Goal: Submit feedback/report problem

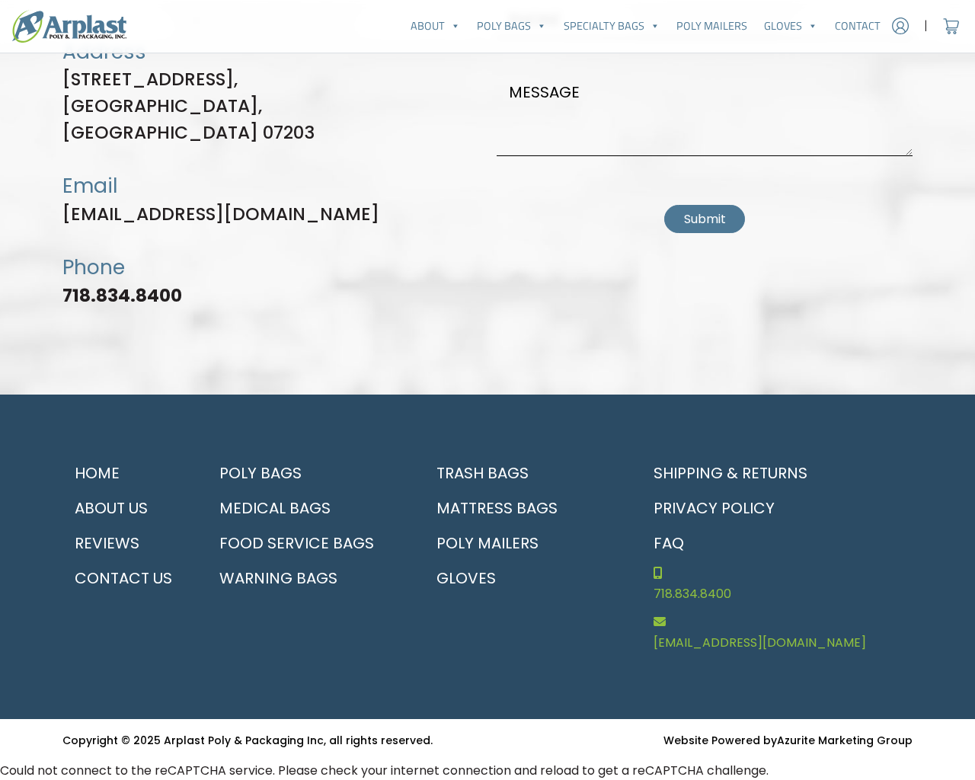
scroll to position [5268, 0]
type input "pHqghUme"
checkbox input "false"
type input "[EMAIL_ADDRESS][DOMAIN_NAME]"
type input "pHqghUme"
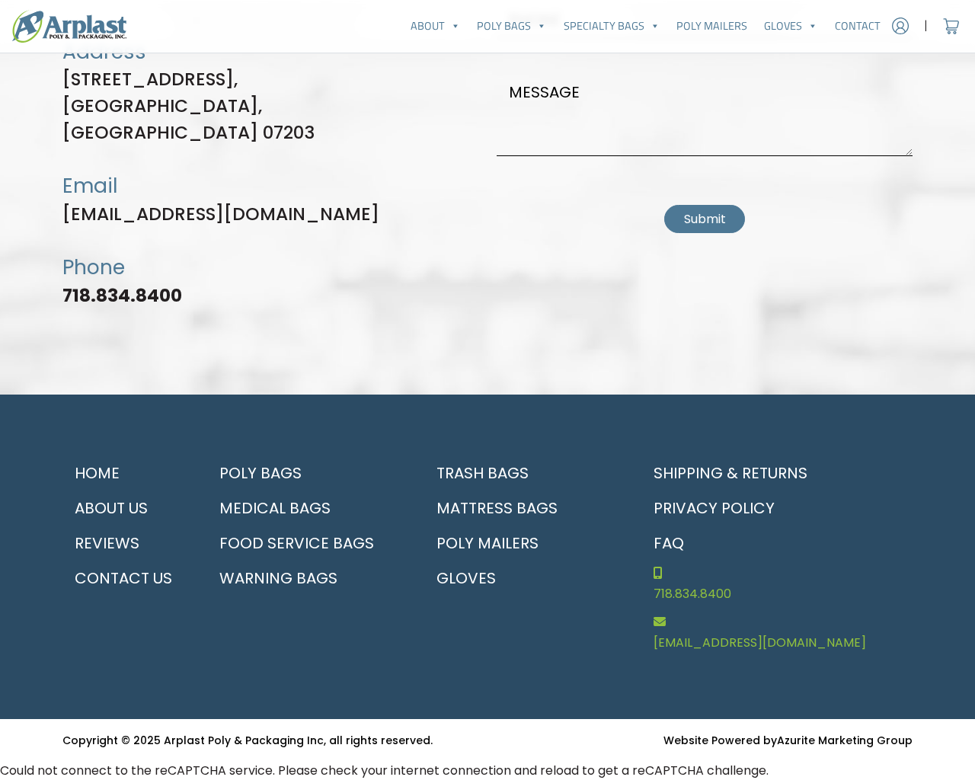
type input "pHqghUme"
type input "[EMAIL_ADDRESS][DOMAIN_NAME]"
type input "[PHONE_NUMBER]"
type textarea "20"
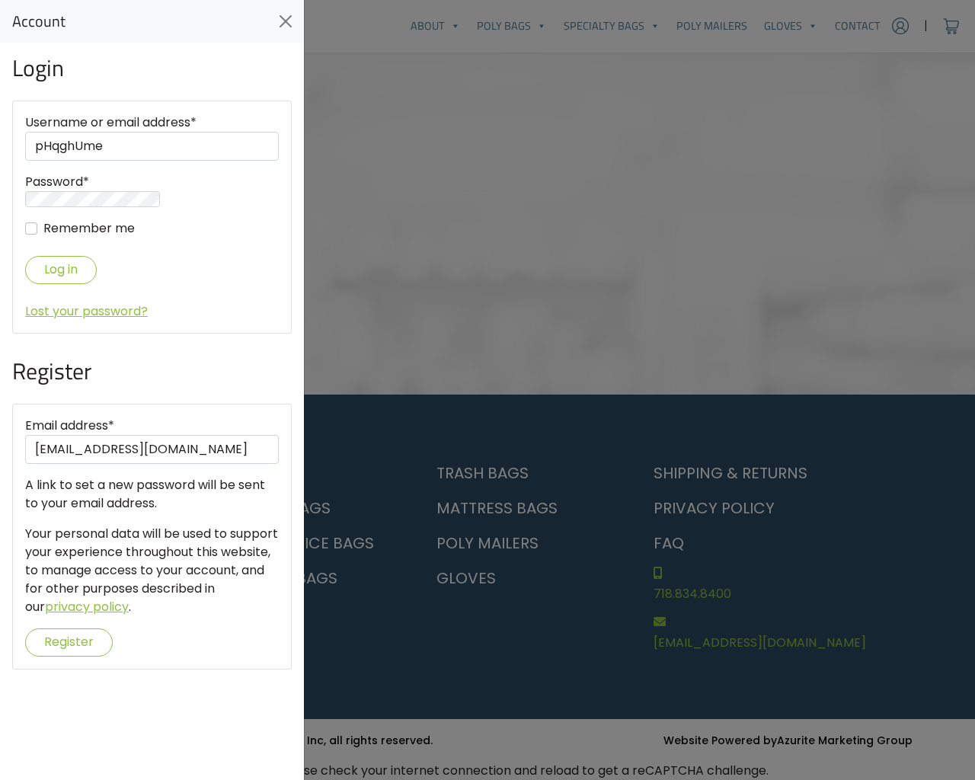
scroll to position [453, 0]
